Goal: Task Accomplishment & Management: Use online tool/utility

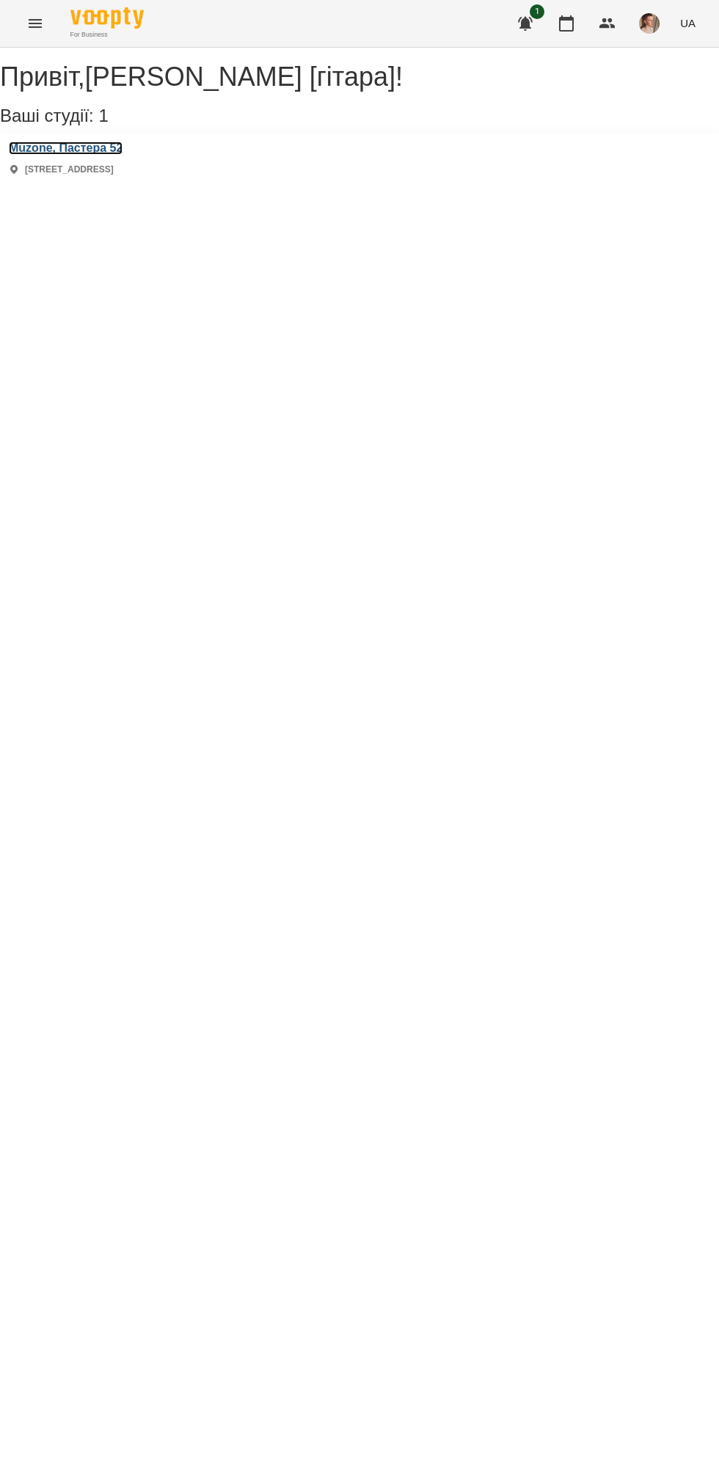
click at [79, 155] on h3 "Muzone, Пастера 52" at bounding box center [66, 148] width 114 height 13
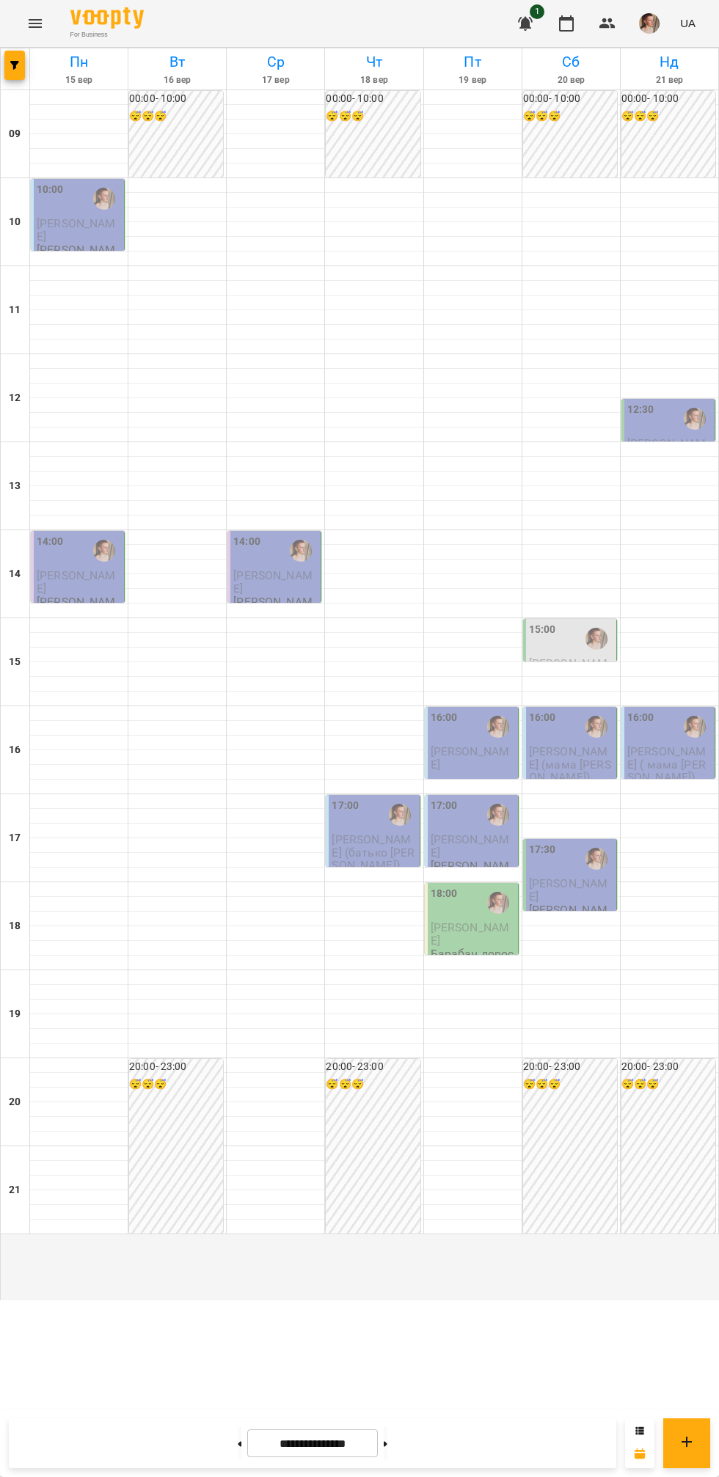
click at [81, 216] on div "10:00" at bounding box center [79, 199] width 84 height 34
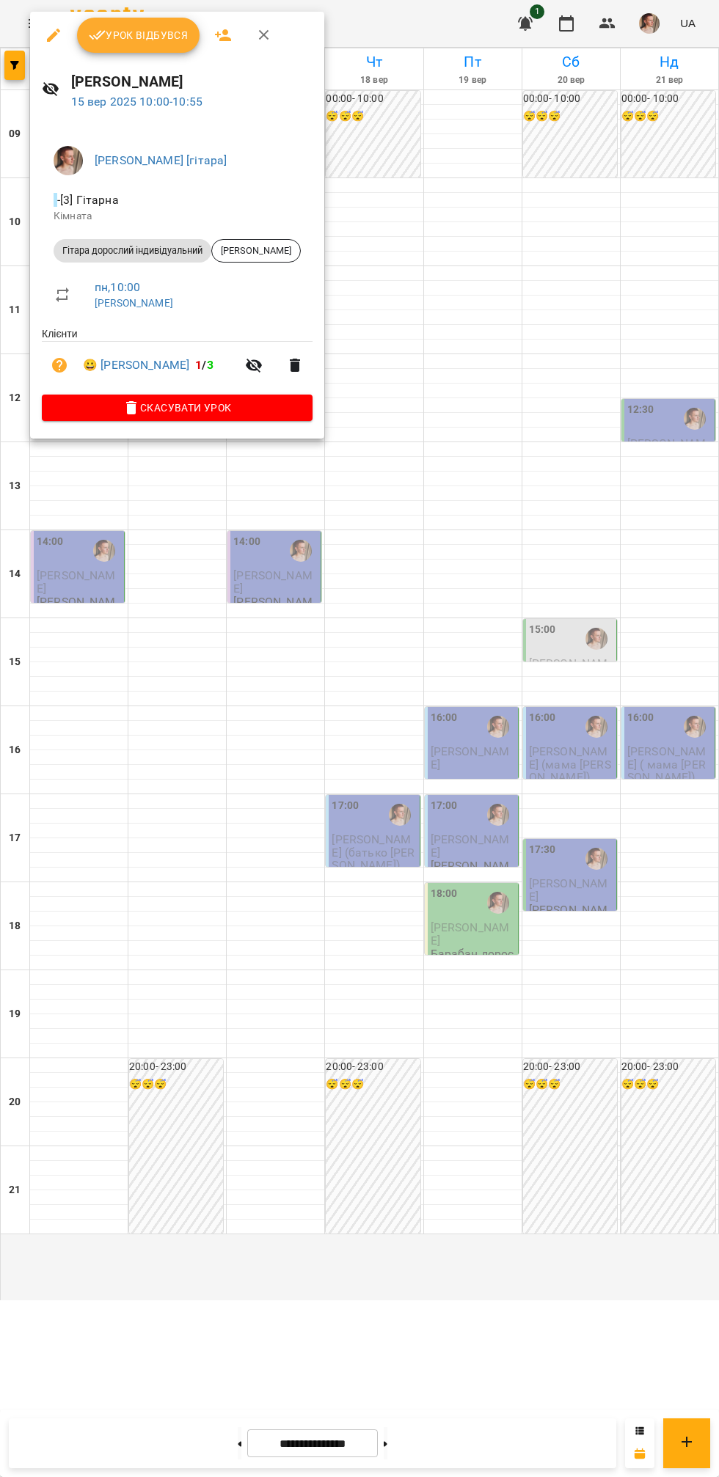
click at [130, 22] on button "Урок відбувся" at bounding box center [138, 35] width 123 height 35
